Goal: Information Seeking & Learning: Check status

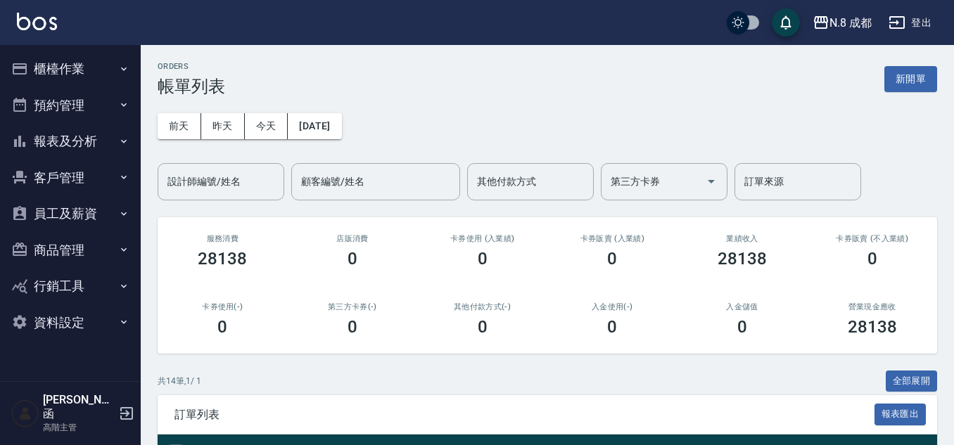
scroll to position [68, 0]
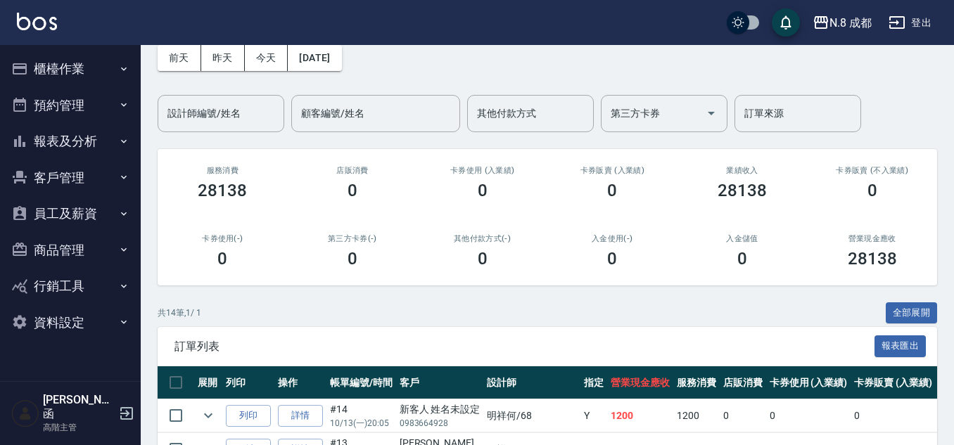
click at [88, 143] on button "報表及分析" at bounding box center [70, 141] width 129 height 37
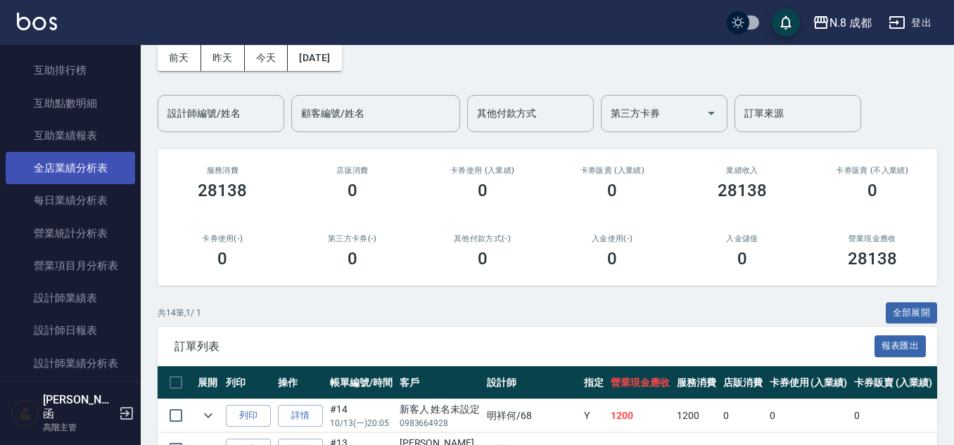
scroll to position [352, 0]
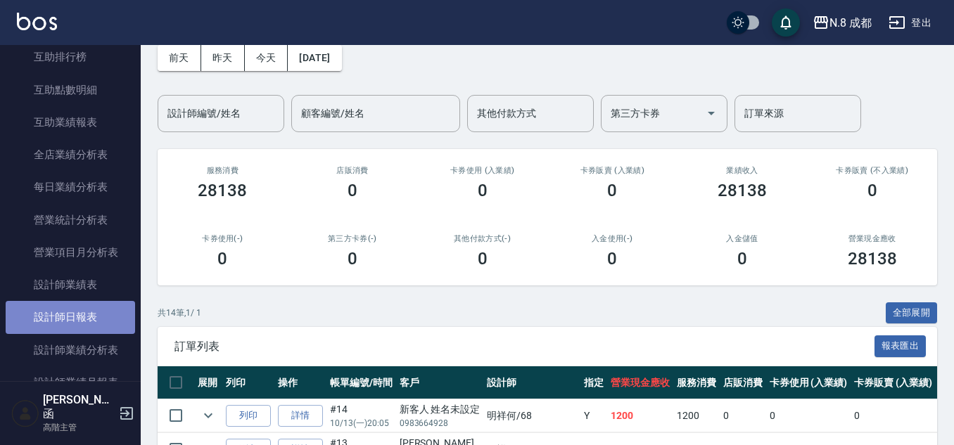
click at [80, 322] on link "設計師日報表" at bounding box center [70, 317] width 129 height 32
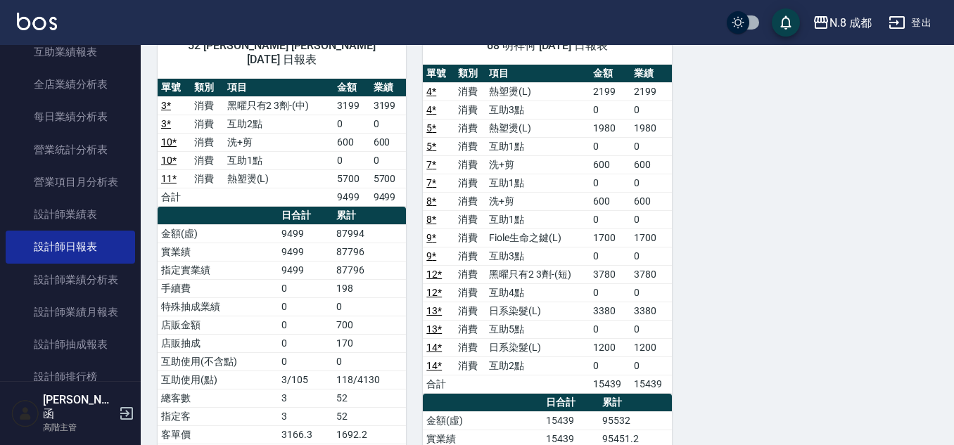
scroll to position [563, 0]
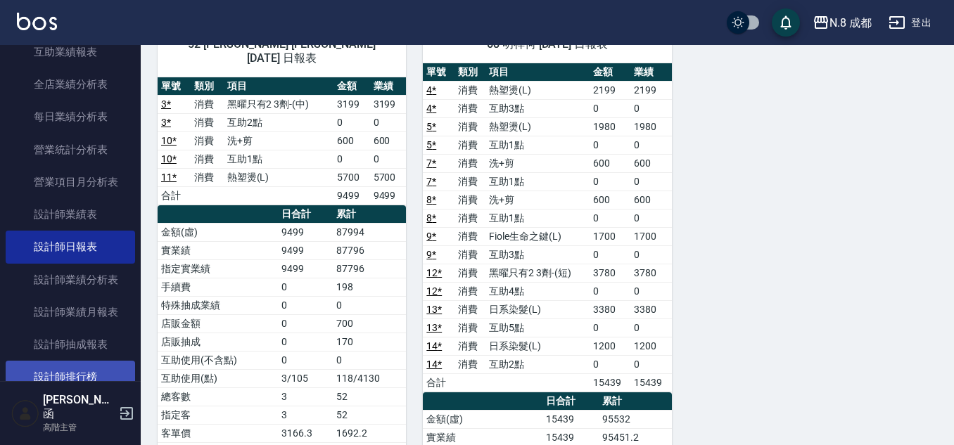
click at [58, 368] on link "設計師排行榜" at bounding box center [70, 377] width 129 height 32
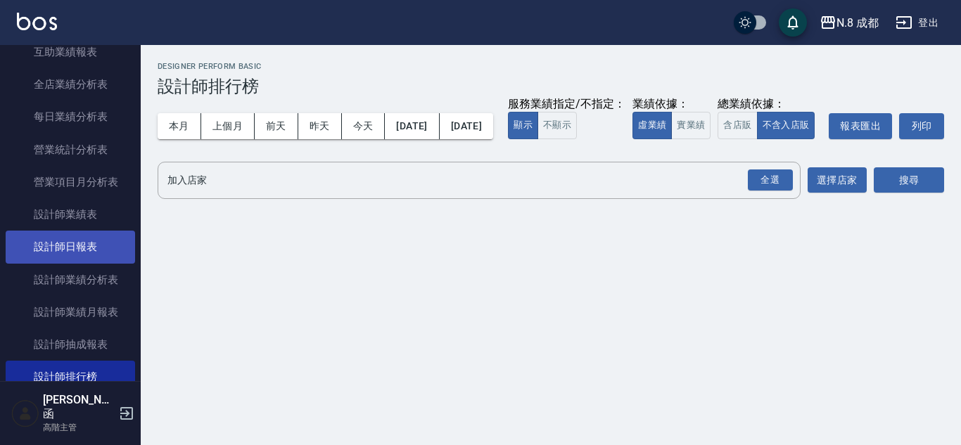
click at [75, 235] on link "設計師日報表" at bounding box center [70, 247] width 129 height 32
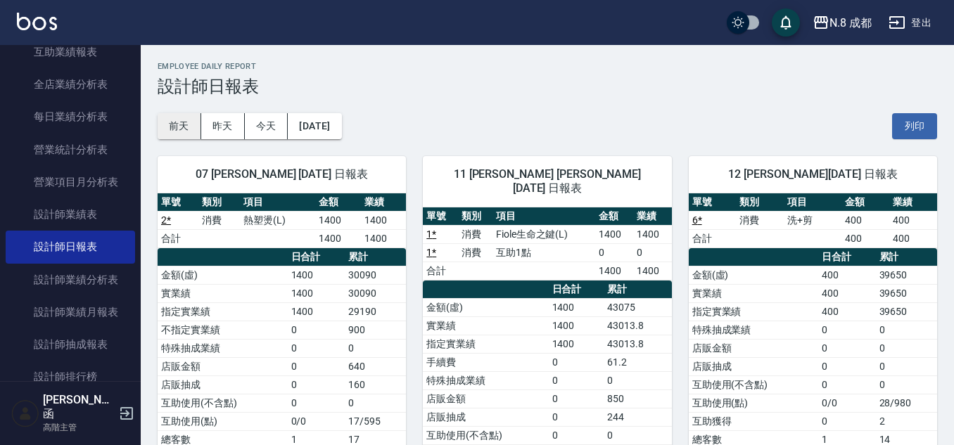
click at [182, 125] on button "前天" at bounding box center [180, 126] width 44 height 26
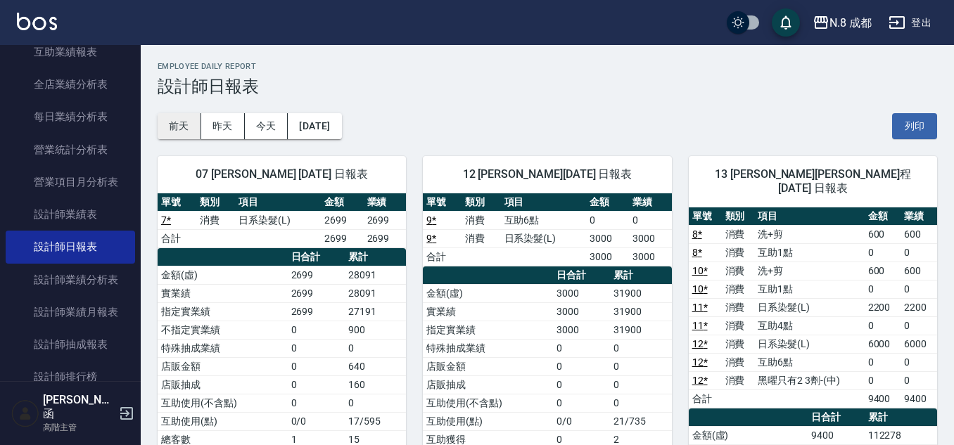
click at [181, 117] on button "前天" at bounding box center [180, 126] width 44 height 26
click at [176, 132] on button "前天" at bounding box center [180, 126] width 44 height 26
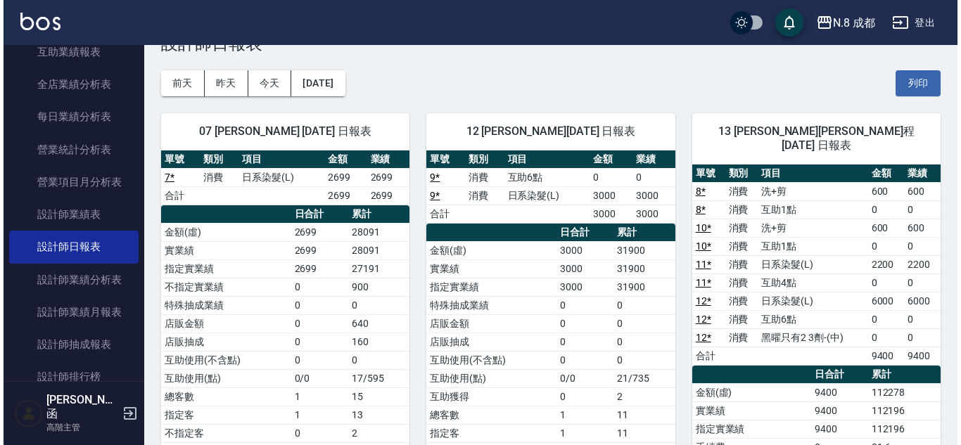
scroll to position [36, 0]
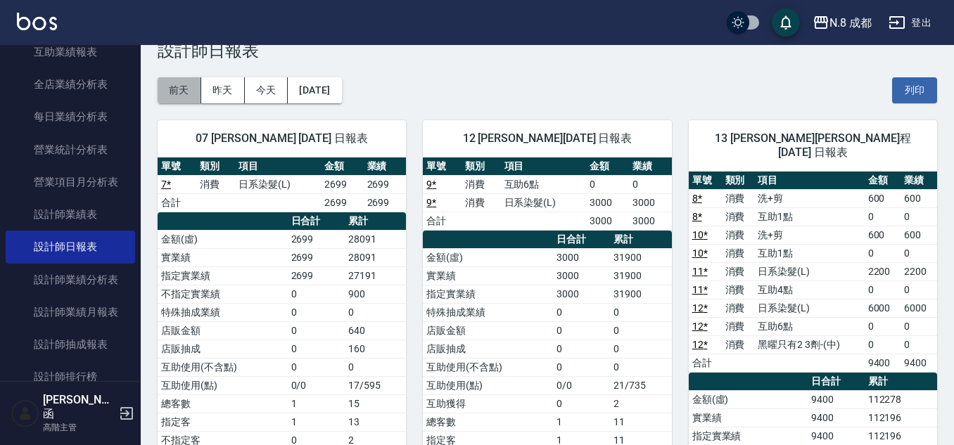
click at [200, 87] on button "前天" at bounding box center [180, 90] width 44 height 26
click at [193, 87] on button "前天" at bounding box center [180, 90] width 44 height 26
click at [340, 84] on button "[DATE]" at bounding box center [314, 90] width 53 height 26
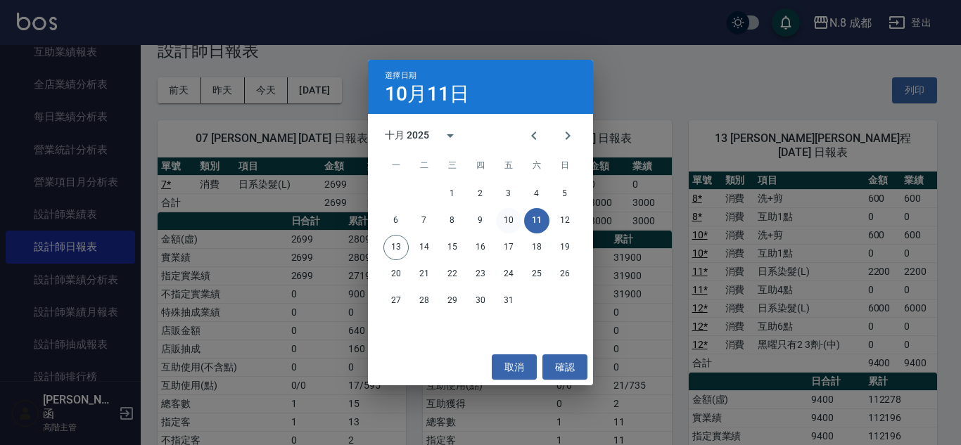
click at [503, 214] on button "10" at bounding box center [508, 220] width 25 height 25
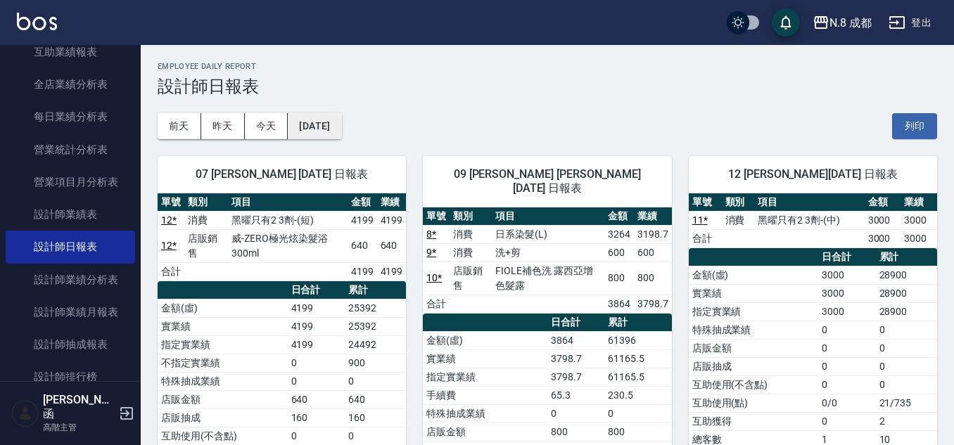
click at [336, 131] on button "[DATE]" at bounding box center [314, 126] width 53 height 26
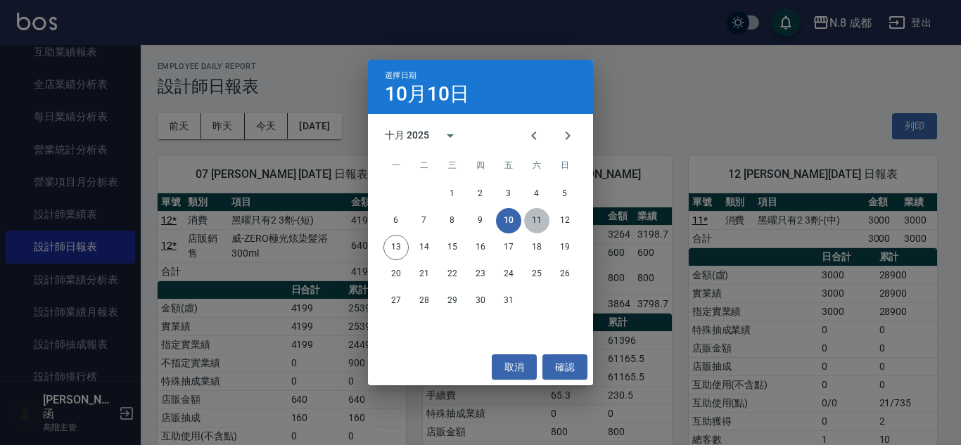
click at [536, 218] on button "11" at bounding box center [536, 220] width 25 height 25
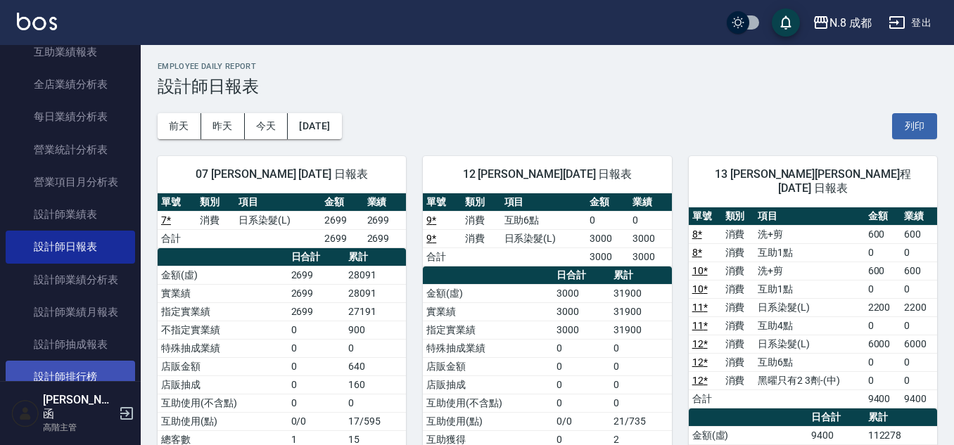
click at [77, 375] on link "設計師排行榜" at bounding box center [70, 377] width 129 height 32
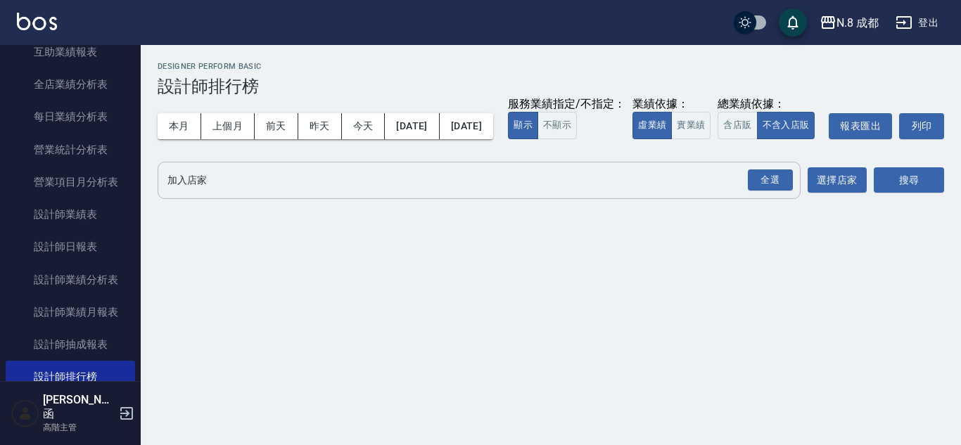
click at [246, 193] on input "加入店家" at bounding box center [468, 180] width 609 height 25
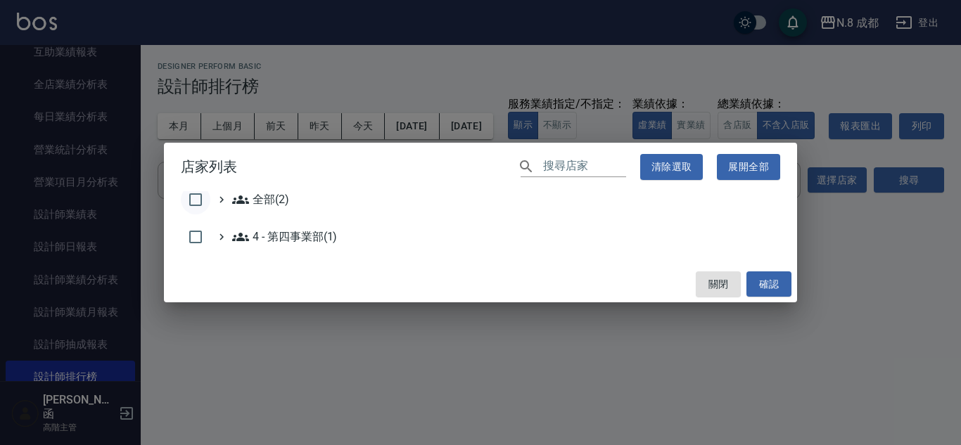
click at [198, 200] on input "checkbox" at bounding box center [196, 200] width 30 height 30
checkbox input "true"
click at [765, 286] on button "確認" at bounding box center [768, 285] width 45 height 26
checkbox input "false"
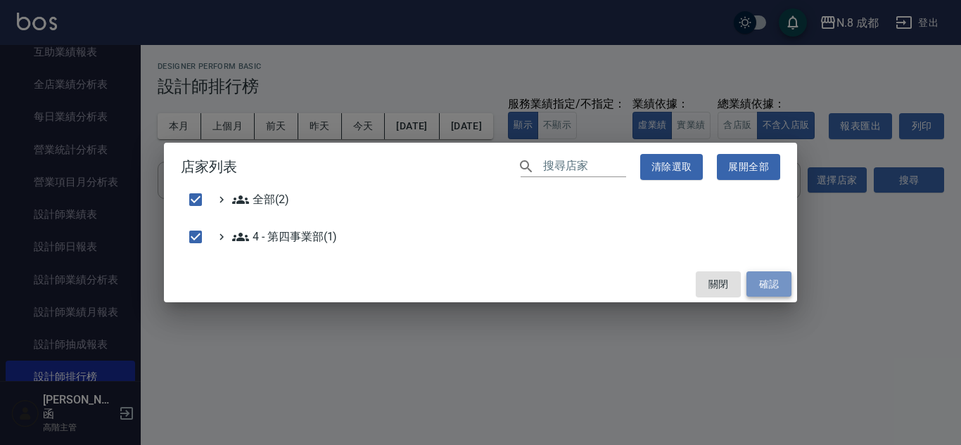
checkbox input "false"
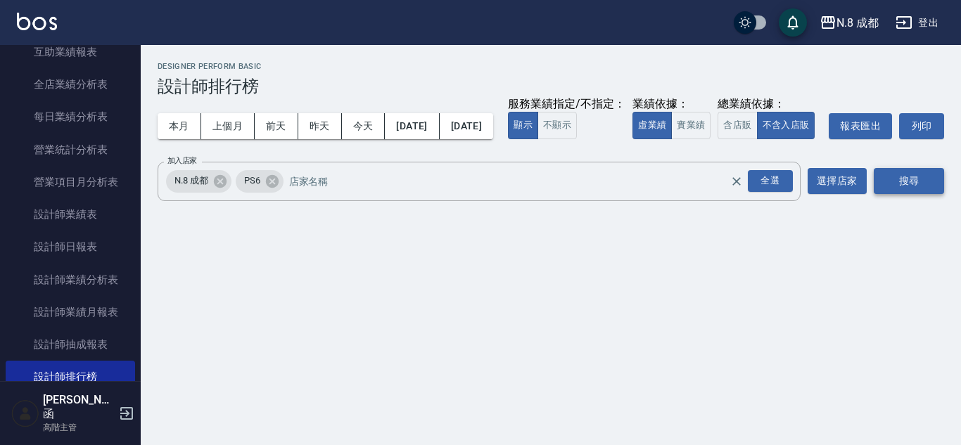
click at [897, 194] on button "搜尋" at bounding box center [909, 181] width 70 height 26
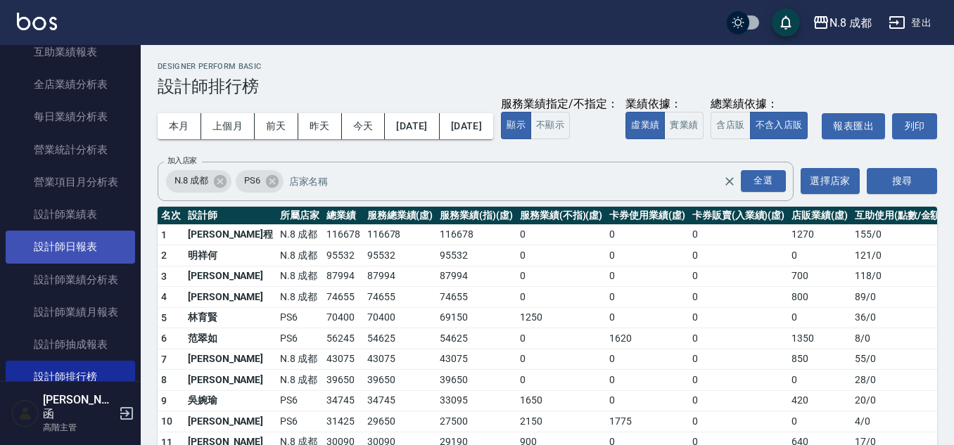
click at [65, 243] on link "設計師日報表" at bounding box center [70, 247] width 129 height 32
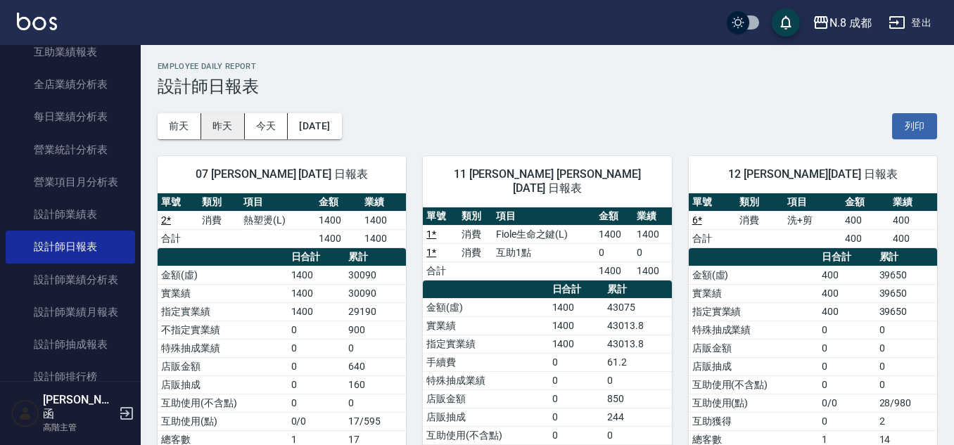
click at [227, 130] on button "昨天" at bounding box center [223, 126] width 44 height 26
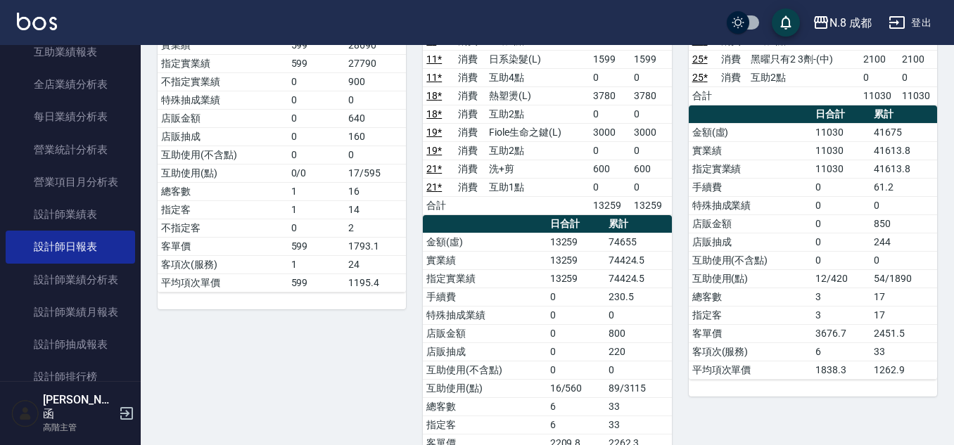
scroll to position [281, 0]
